Goal: Information Seeking & Learning: Find specific page/section

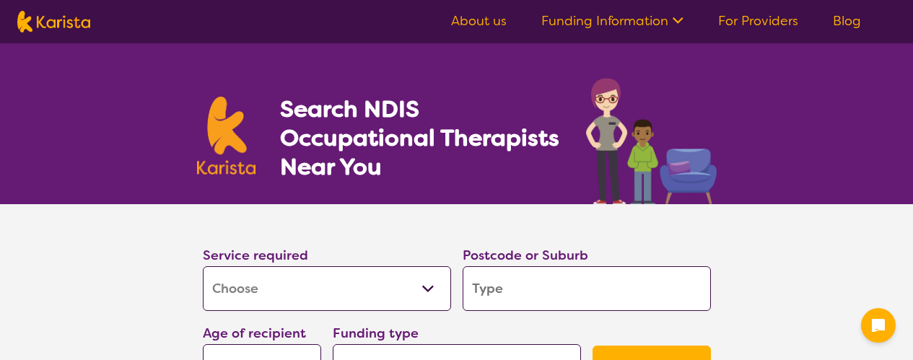
select select "[MEDICAL_DATA]"
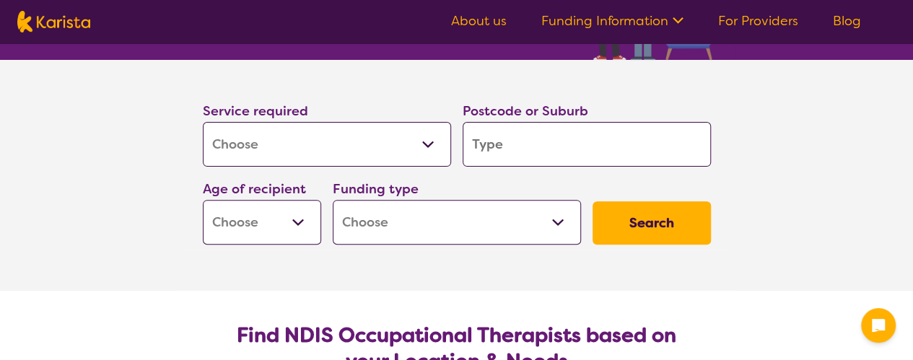
click at [519, 143] on input "search" at bounding box center [587, 144] width 248 height 45
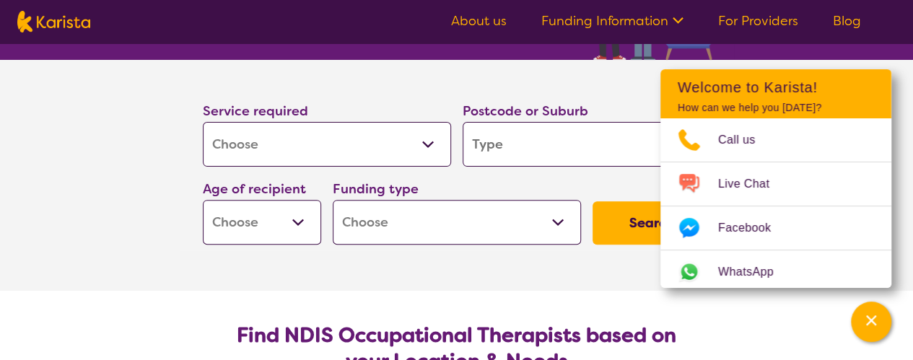
paste input "[URL][DOMAIN_NAME]"
type input "[URL][DOMAIN_NAME]"
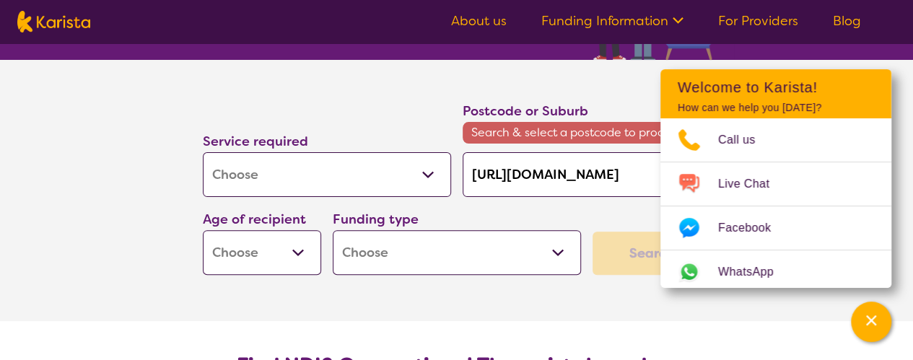
type input "[URL][DOMAIN_NAME]"
click at [566, 203] on div "Funding type Home Care Package (HCP) National Disability Insurance Scheme (NDIS…" at bounding box center [457, 242] width 260 height 78
drag, startPoint x: 470, startPoint y: 176, endPoint x: 842, endPoint y: 188, distance: 372.6
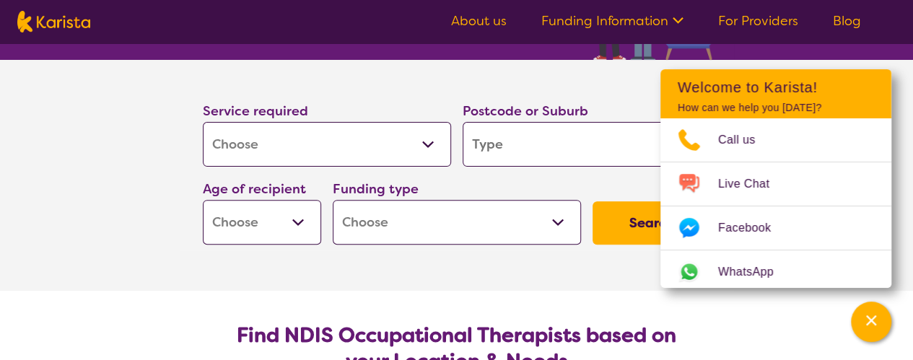
paste input "Kumbarilla"
type input "Kumbarilla"
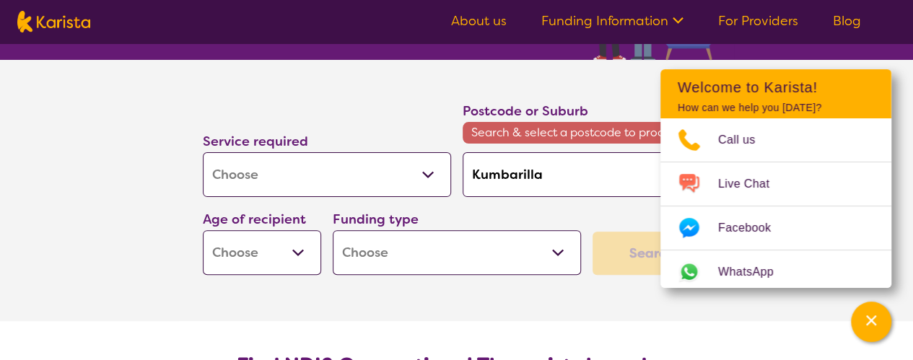
click at [566, 281] on section "Service required Allied Health Assistant Assessment ([MEDICAL_DATA] or [MEDICAL…" at bounding box center [456, 190] width 577 height 261
click at [884, 326] on div "Channel Menu" at bounding box center [871, 322] width 29 height 32
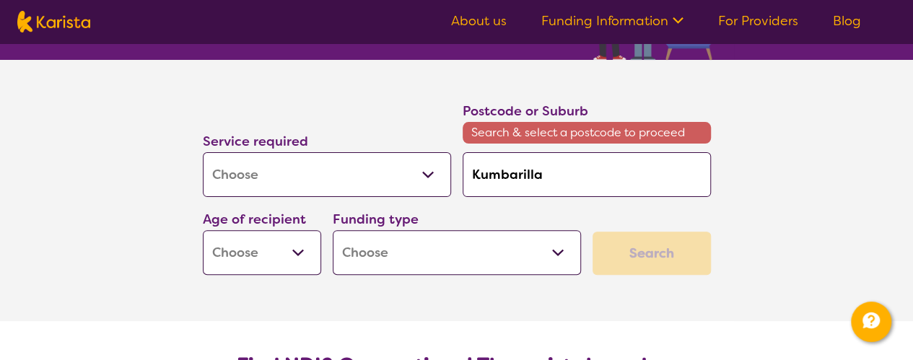
click at [550, 175] on input "Kumbarilla" at bounding box center [587, 174] width 248 height 45
type input "Kumbarilla"
drag, startPoint x: 549, startPoint y: 173, endPoint x: 432, endPoint y: 173, distance: 116.9
click at [432, 173] on div "Service required Allied Health Assistant Assessment ([MEDICAL_DATA] or [MEDICAL…" at bounding box center [457, 188] width 520 height 186
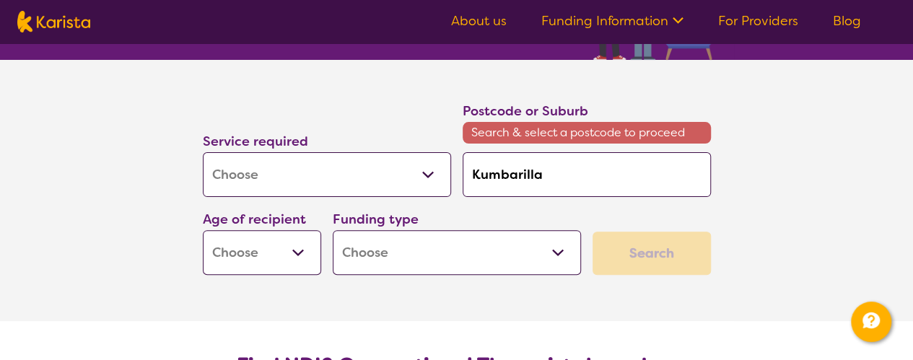
paste input "4389"
type input "4389"
click at [518, 210] on div "Funding type Home Care Package (HCP) National Disability Insurance Scheme (NDIS…" at bounding box center [457, 242] width 248 height 66
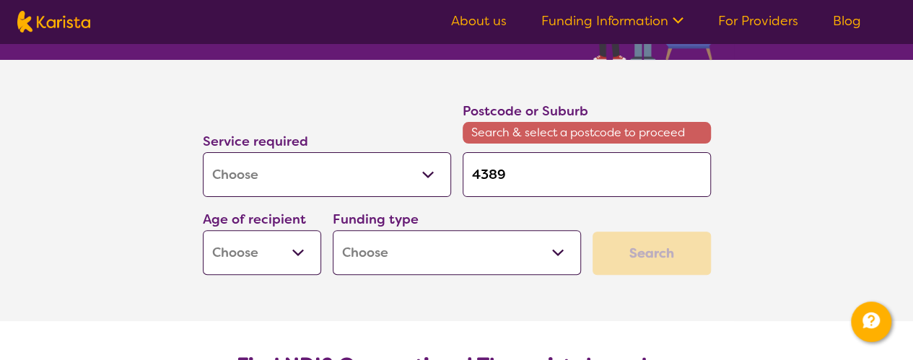
click at [294, 250] on select "Early Childhood - 0 to 9 Child - 10 to 11 Adolescent - 12 to 17 Adult - 18 to 6…" at bounding box center [262, 252] width 118 height 45
click at [274, 245] on select "Early Childhood - 0 to 9 Child - 10 to 11 Adolescent - 12 to 17 Adult - 18 to 6…" at bounding box center [262, 252] width 118 height 45
select select "AG"
click at [203, 230] on select "Early Childhood - 0 to 9 Child - 10 to 11 Adolescent - 12 to 17 Adult - 18 to 6…" at bounding box center [262, 252] width 118 height 45
select select "AG"
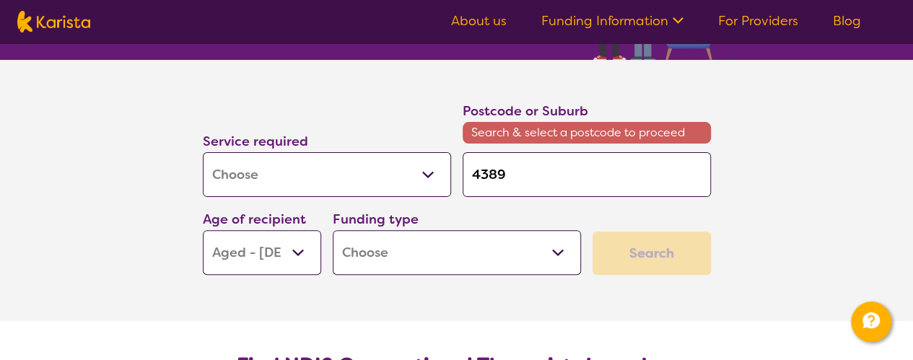
click at [387, 256] on select "Home Care Package (HCP) National Disability Insurance Scheme (NDIS) I don't know" at bounding box center [457, 252] width 248 height 45
select select "i-don-t-know"
click at [333, 230] on select "Home Care Package (HCP) National Disability Insurance Scheme (NDIS) I don't know" at bounding box center [457, 252] width 248 height 45
select select "i-don-t-know"
click at [655, 256] on div "Search" at bounding box center [652, 253] width 118 height 43
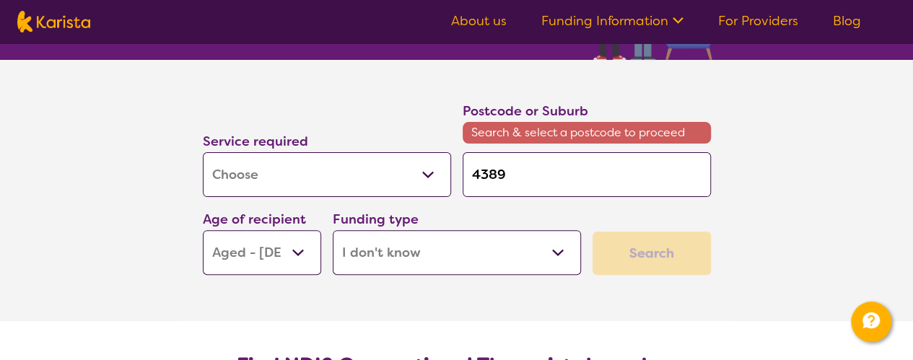
click at [562, 163] on input "4389" at bounding box center [587, 174] width 248 height 45
type input "4389"
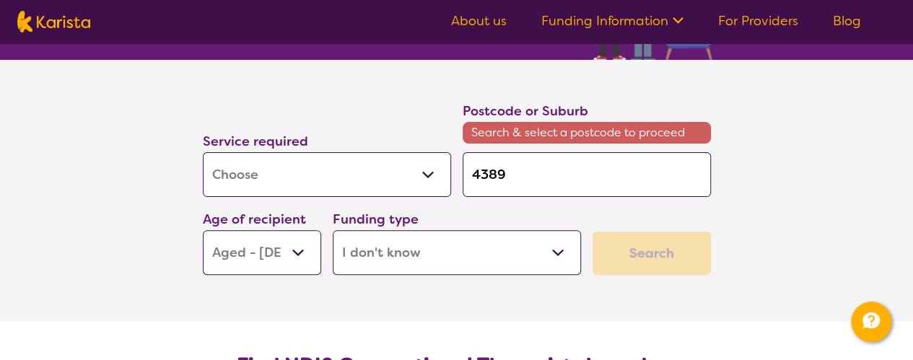
type input "438"
type input "43"
type input "4"
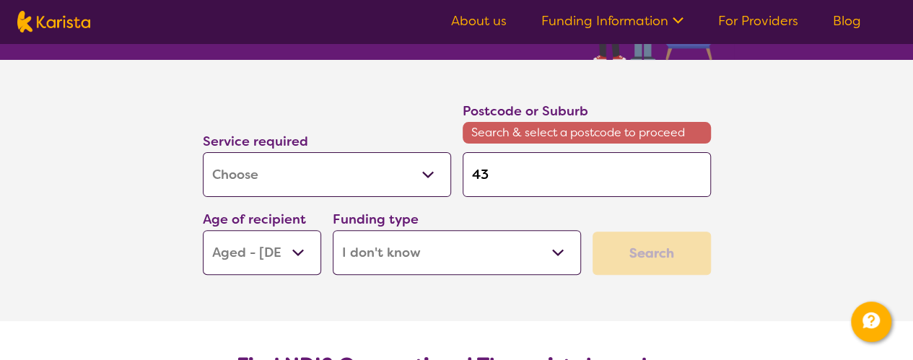
type input "4"
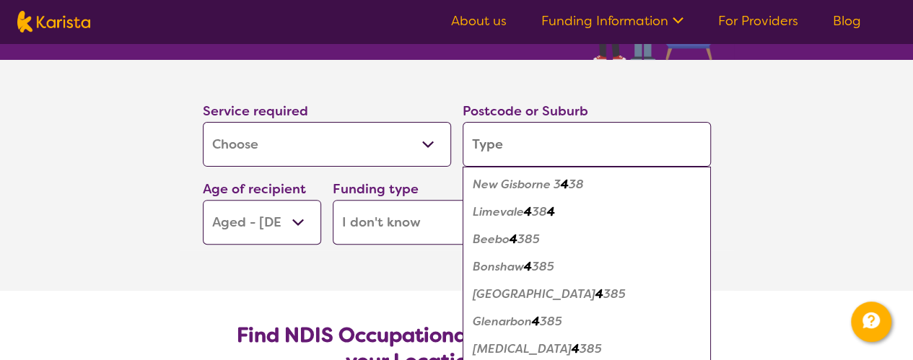
type input "4"
type input "43"
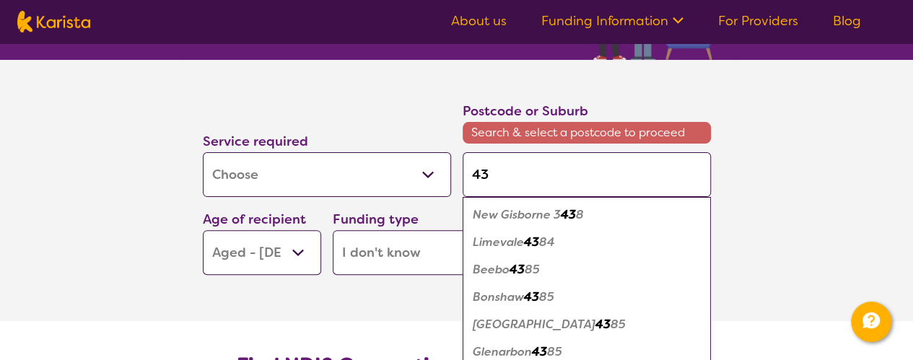
type input "438"
type input "4389"
